Goal: Task Accomplishment & Management: Manage account settings

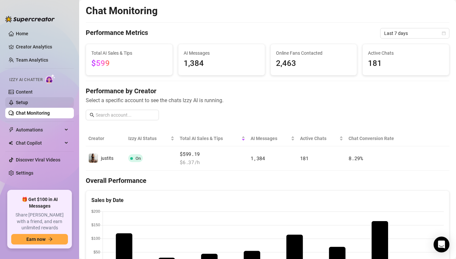
click at [28, 105] on link "Setup" at bounding box center [22, 102] width 12 height 5
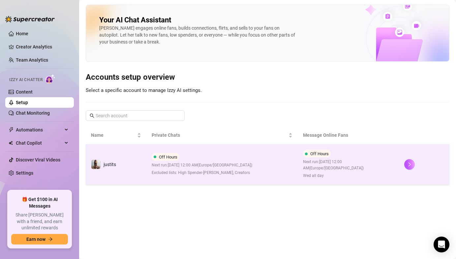
click at [162, 162] on span "Next run: [DATE] 12:00 AM ( [GEOGRAPHIC_DATA]/[GEOGRAPHIC_DATA] )" at bounding box center [202, 165] width 101 height 6
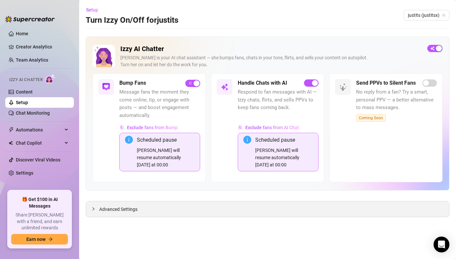
click at [95, 210] on icon "collapsed" at bounding box center [93, 209] width 4 height 4
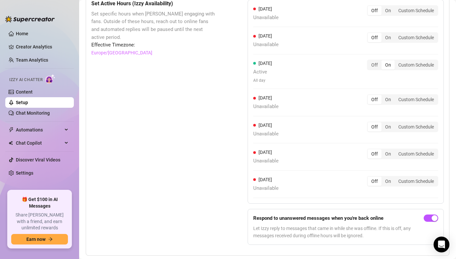
scroll to position [662, 0]
click at [373, 68] on div "Off" at bounding box center [375, 65] width 14 height 9
click at [369, 62] on input "Off" at bounding box center [369, 62] width 0 height 0
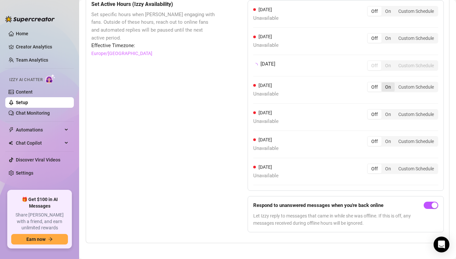
click at [386, 90] on div "On" at bounding box center [388, 86] width 13 height 9
click at [383, 83] on input "On" at bounding box center [383, 83] width 0 height 0
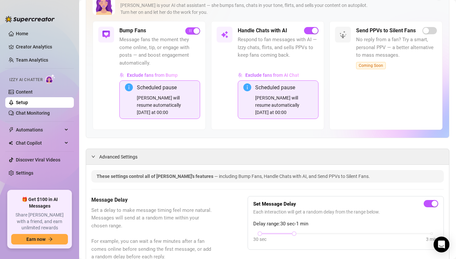
scroll to position [0, 0]
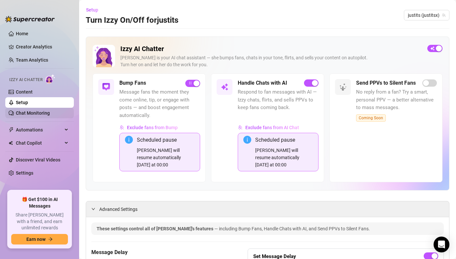
click at [34, 112] on link "Chat Monitoring" at bounding box center [33, 112] width 34 height 5
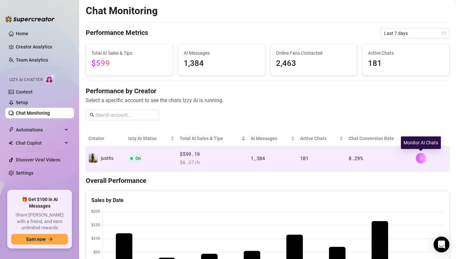
click at [423, 162] on button "button" at bounding box center [421, 158] width 11 height 11
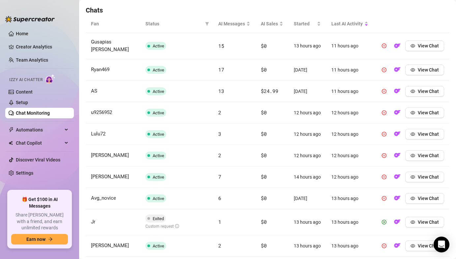
scroll to position [229, 0]
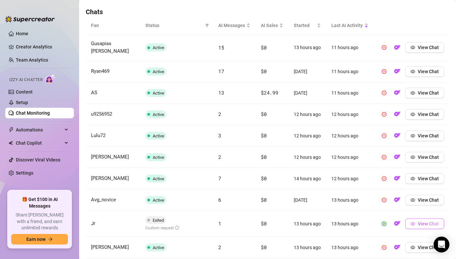
click at [430, 221] on span "View Chat" at bounding box center [428, 223] width 21 height 5
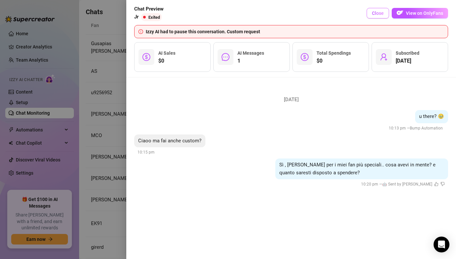
click at [377, 15] on span "Close" at bounding box center [378, 13] width 12 height 5
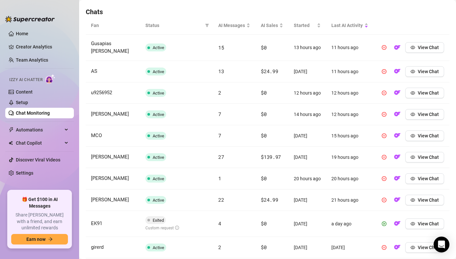
scroll to position [264, 0]
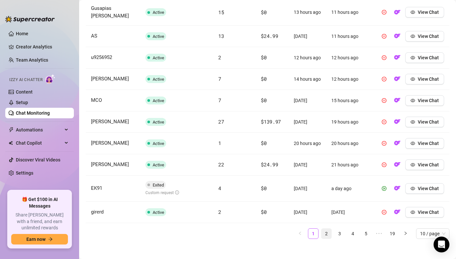
click at [328, 229] on link "2" at bounding box center [327, 234] width 10 height 10
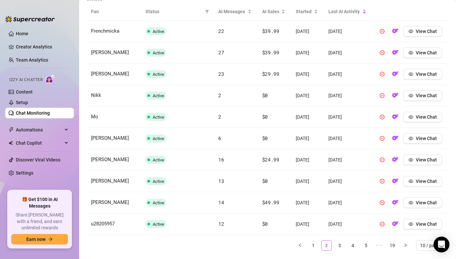
scroll to position [260, 0]
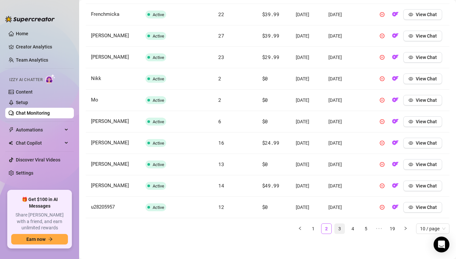
click at [339, 229] on link "3" at bounding box center [340, 229] width 10 height 10
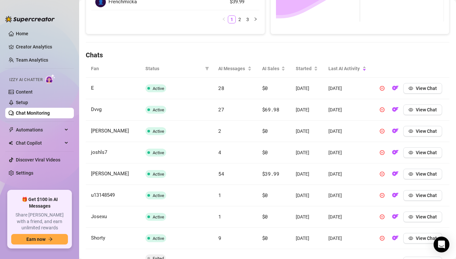
scroll to position [264, 0]
